Goal: Task Accomplishment & Management: Use online tool/utility

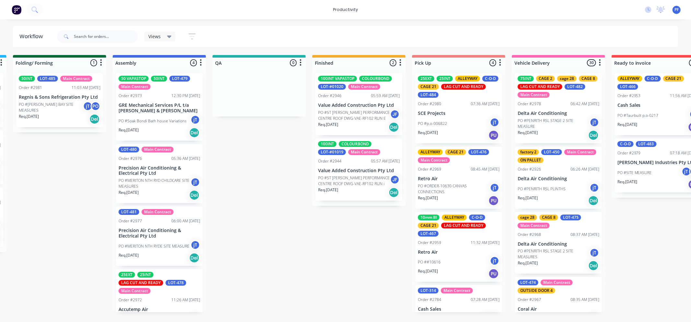
scroll to position [26, 0]
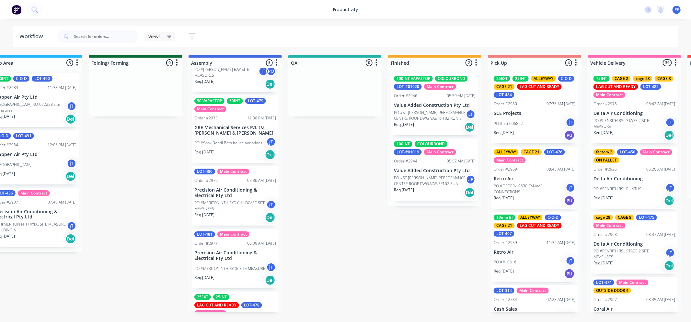
scroll to position [83, 0]
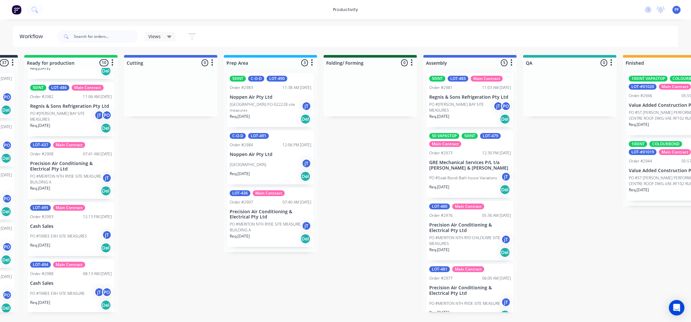
scroll to position [0, 91]
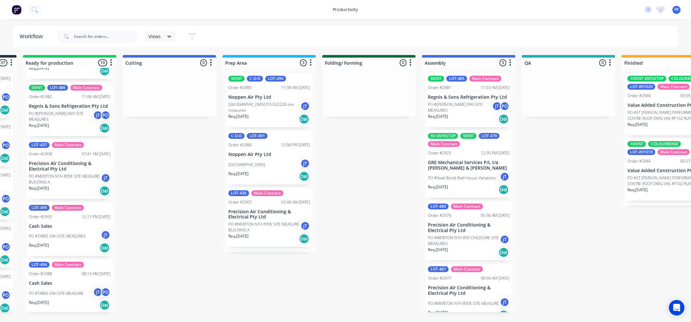
click at [264, 168] on div "[GEOGRAPHIC_DATA] jT" at bounding box center [269, 165] width 82 height 12
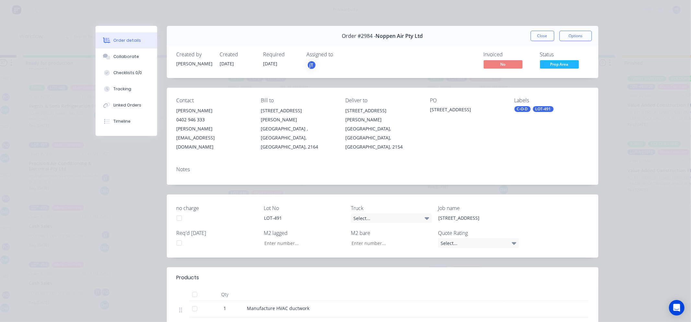
click at [523, 106] on div "Labels C-O-D LOT-491" at bounding box center [551, 125] width 74 height 54
click at [520, 106] on div "C-O-D" at bounding box center [522, 109] width 16 height 6
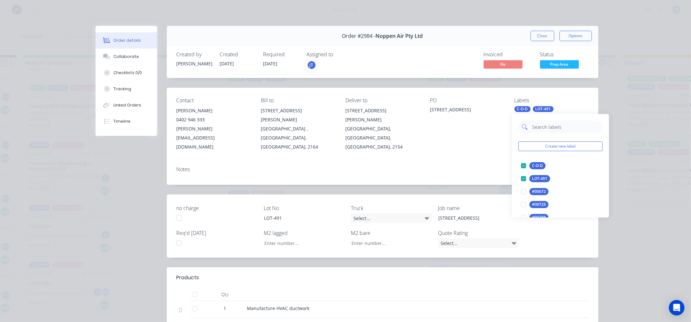
click at [536, 126] on input "text" at bounding box center [566, 127] width 68 height 13
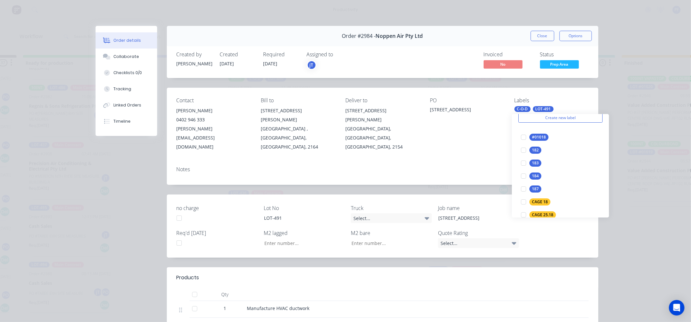
scroll to position [72, 0]
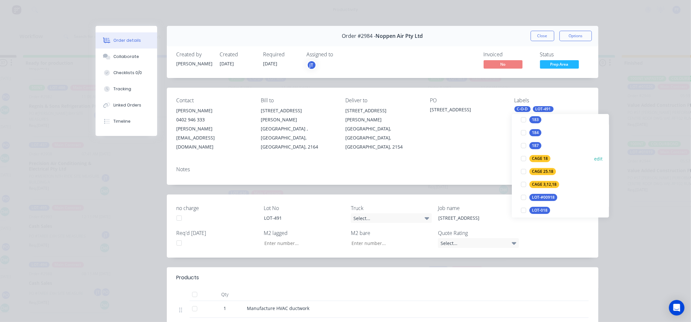
type input "18"
click at [530, 156] on div "CAGE 18" at bounding box center [539, 158] width 21 height 7
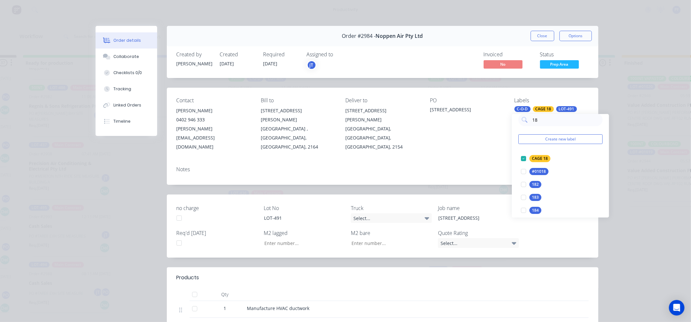
click at [500, 161] on div "Notes" at bounding box center [383, 173] width 432 height 24
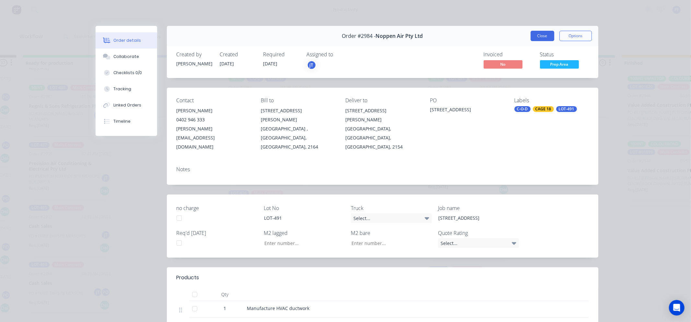
click at [539, 35] on button "Close" at bounding box center [543, 36] width 24 height 10
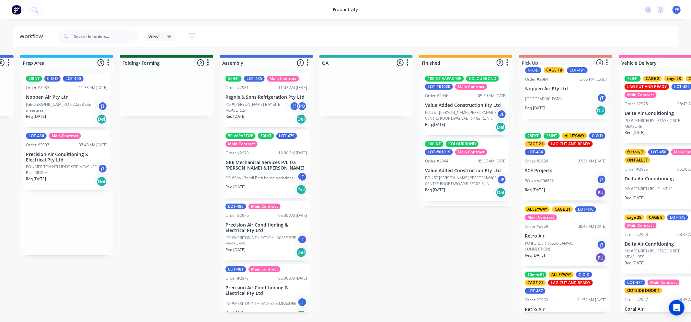
drag, startPoint x: 279, startPoint y: 147, endPoint x: 578, endPoint y: 82, distance: 306.1
click at [578, 82] on div "Submitted 37 Order #240 10:47 AM [DATE] Retro Air PO #Freshwater Apts PO Req. […" at bounding box center [336, 184] width 1268 height 258
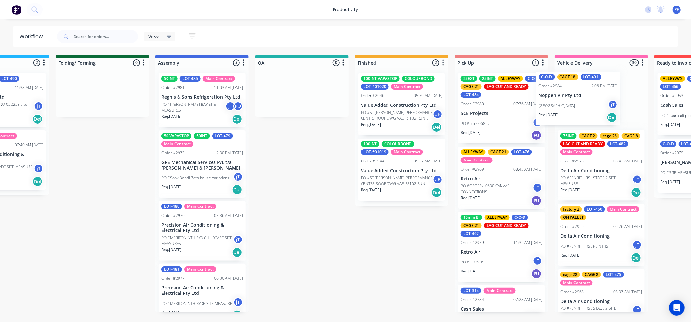
scroll to position [0, 379]
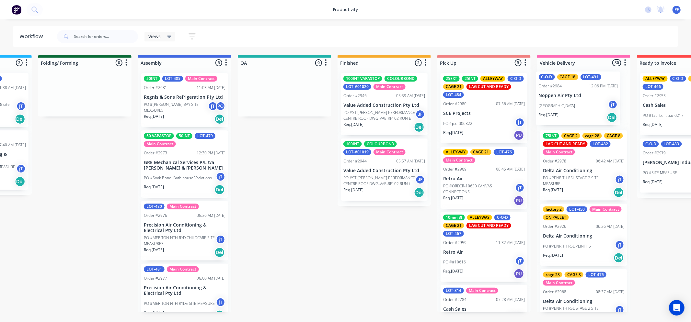
drag, startPoint x: 503, startPoint y: 109, endPoint x: 532, endPoint y: 107, distance: 28.6
click at [567, 107] on div "Submitted 37 Order #240 10:47 AM [DATE] Retro Air PO #Freshwater Apts PO Req. […" at bounding box center [254, 184] width 1268 height 258
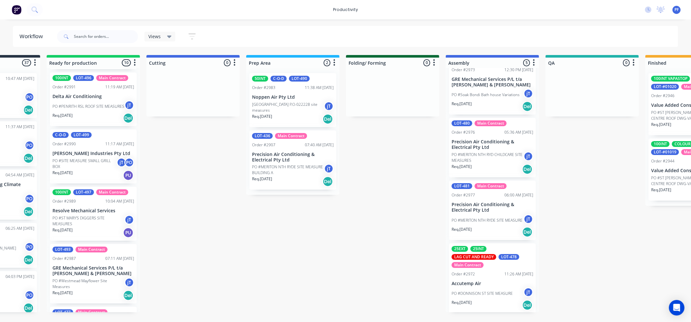
scroll to position [63, 0]
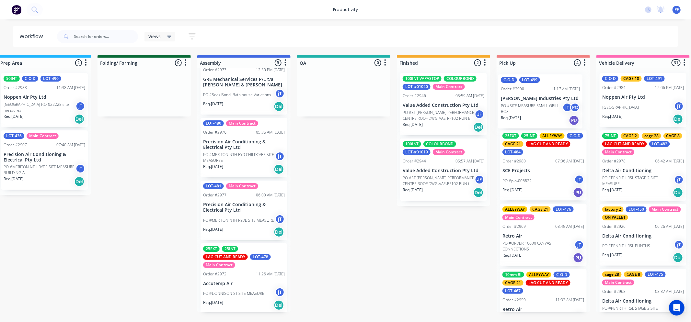
drag, startPoint x: 89, startPoint y: 156, endPoint x: 538, endPoint y: 100, distance: 452.6
click at [538, 100] on div "Submitted 37 Order #240 10:47 AM [DATE] Retro Air PO #Freshwater Apts PO Req. […" at bounding box center [314, 184] width 1268 height 258
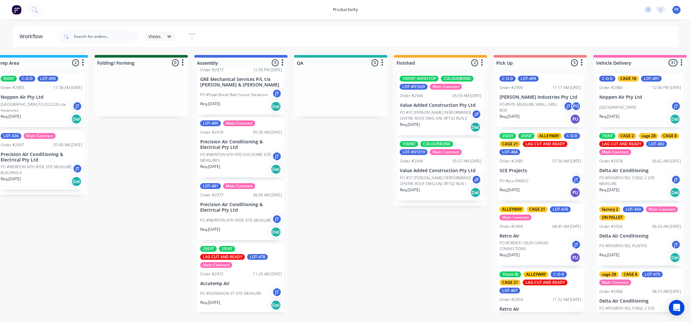
click at [535, 90] on div "Order #2990 11:17 AM [DATE]" at bounding box center [541, 88] width 82 height 6
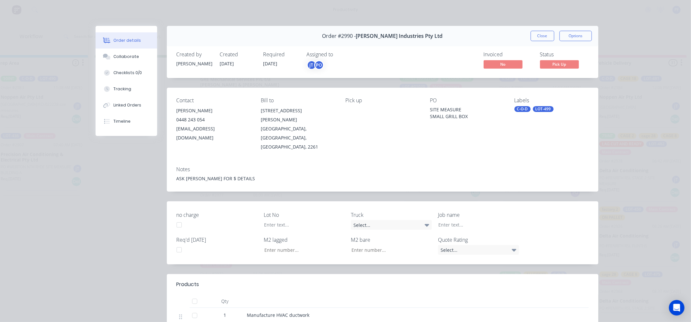
click at [522, 109] on div "C-O-D" at bounding box center [522, 109] width 16 height 6
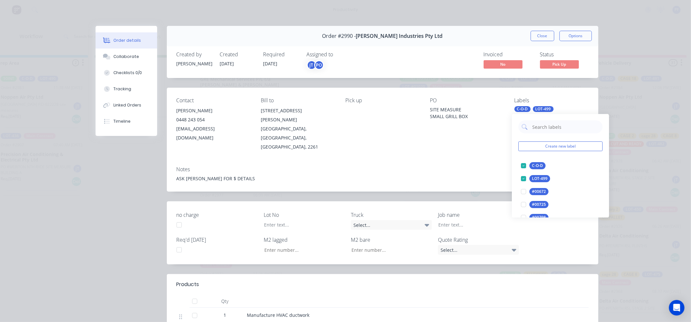
click at [551, 134] on div "Create new label C-O-D edit LOT-499 edit #00672 edit #00725 edit #00798 edit #0…" at bounding box center [560, 166] width 97 height 104
click at [551, 130] on input "text" at bounding box center [566, 127] width 68 height 13
click at [536, 166] on div "CAGE 21" at bounding box center [539, 165] width 21 height 7
drag, startPoint x: 527, startPoint y: 131, endPoint x: 511, endPoint y: 134, distance: 16.8
click at [373, 134] on body "productivity productivity Workflow Planner Delivery Scheduling Timesheets No ne…" at bounding box center [27, 141] width 691 height 283
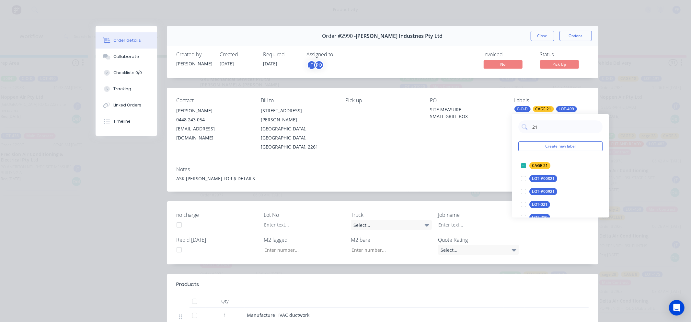
type input "2"
type input "ALL"
click at [525, 176] on div at bounding box center [523, 178] width 13 height 13
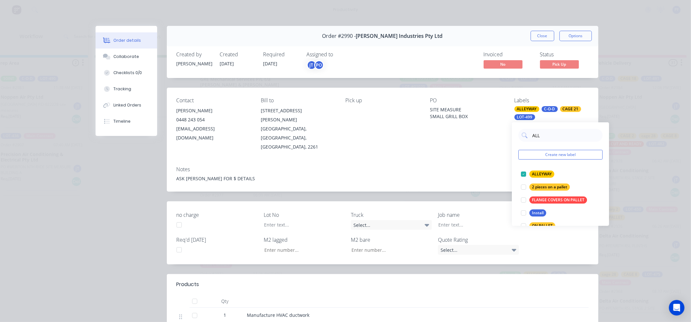
click at [484, 129] on div "PO SITE MEASURE SMALL GRILL BOX" at bounding box center [467, 125] width 74 height 54
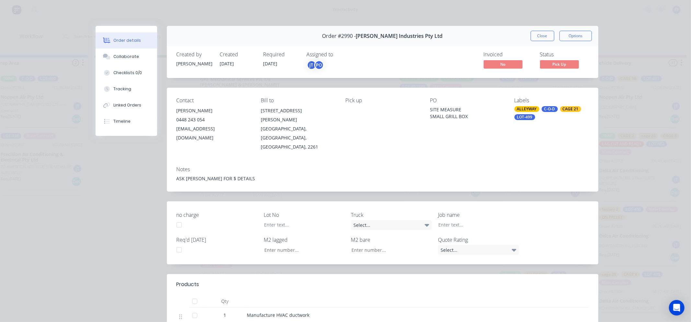
click at [542, 37] on button "Close" at bounding box center [543, 36] width 24 height 10
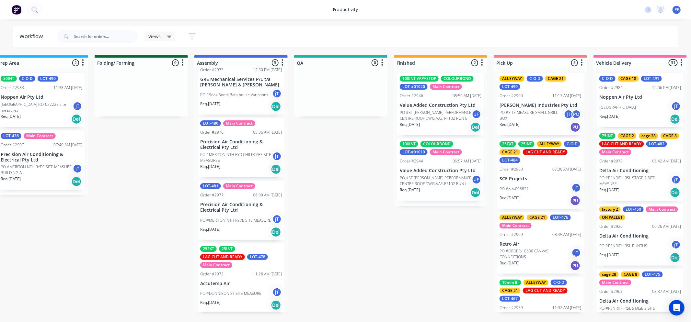
drag, startPoint x: 369, startPoint y: 322, endPoint x: 378, endPoint y: 322, distance: 8.7
click at [373, 283] on html "productivity productivity Workflow Planner Delivery Scheduling Timesheets No ne…" at bounding box center [27, 141] width 691 height 283
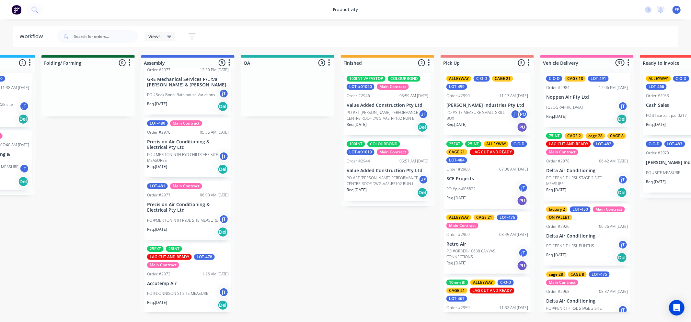
scroll to position [0, 373]
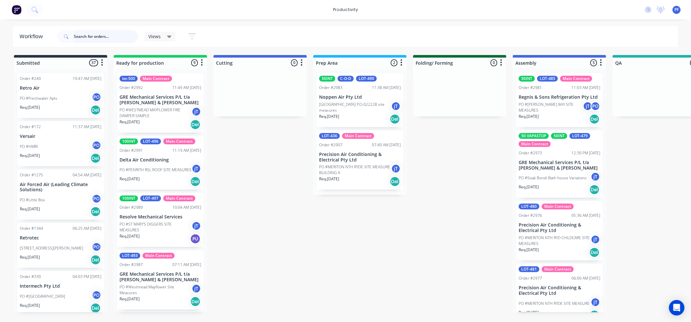
click at [76, 36] on input "text" at bounding box center [106, 36] width 64 height 13
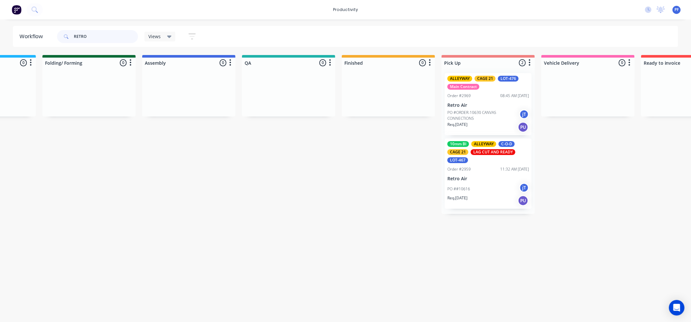
scroll to position [0, 403]
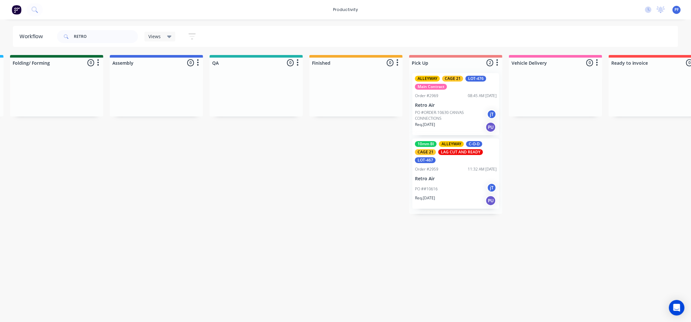
drag, startPoint x: 448, startPoint y: 322, endPoint x: 488, endPoint y: 334, distance: 41.4
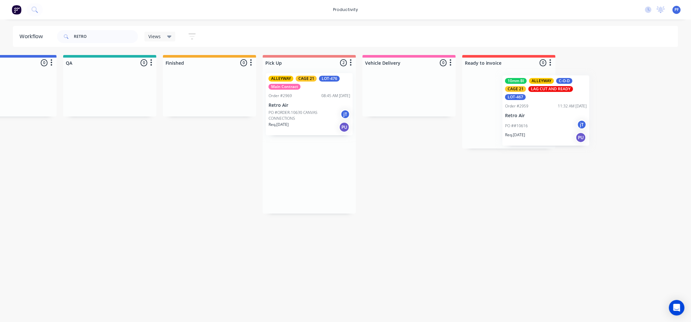
scroll to position [0, 550]
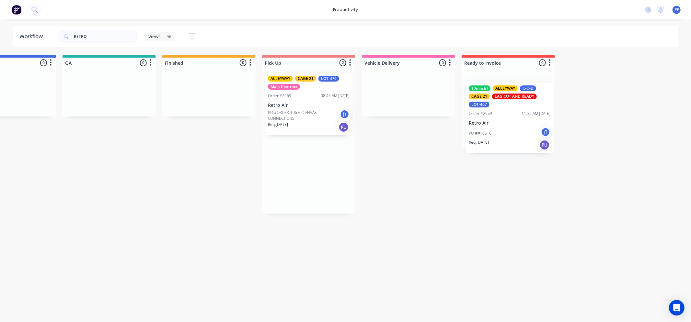
drag, startPoint x: 358, startPoint y: 174, endPoint x: 516, endPoint y: 112, distance: 169.7
click at [522, 114] on div "Submitted 2 Order #240 10:47 AM 24/09/24 Retro Air PO #Freshwater Apts PO Req. …" at bounding box center [79, 134] width 1268 height 159
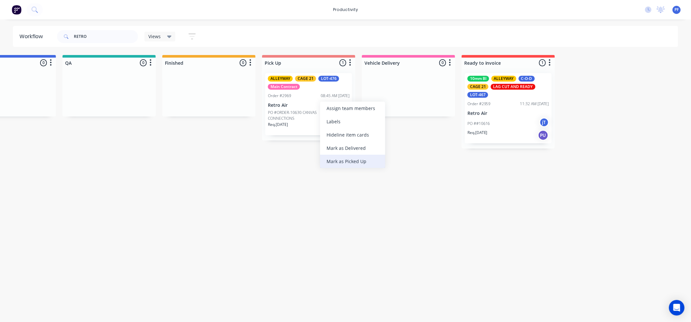
click at [365, 164] on div "Mark as Picked Up" at bounding box center [352, 161] width 65 height 13
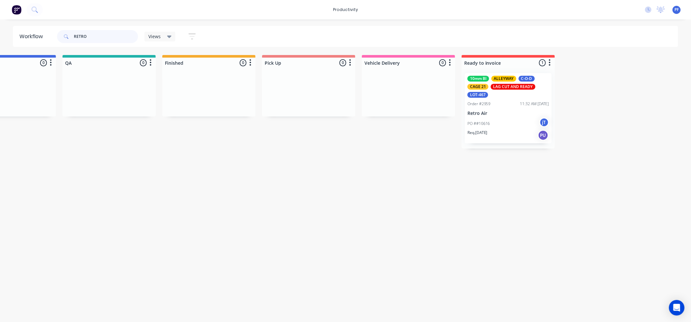
click at [91, 37] on input "RETRO" at bounding box center [106, 36] width 64 height 13
type input "R"
type input "STATE"
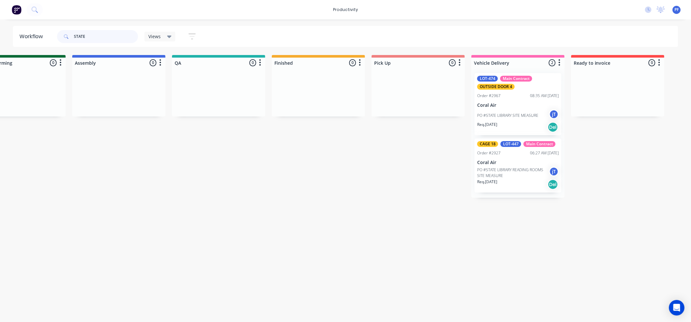
scroll to position [0, 441]
